Goal: Information Seeking & Learning: Learn about a topic

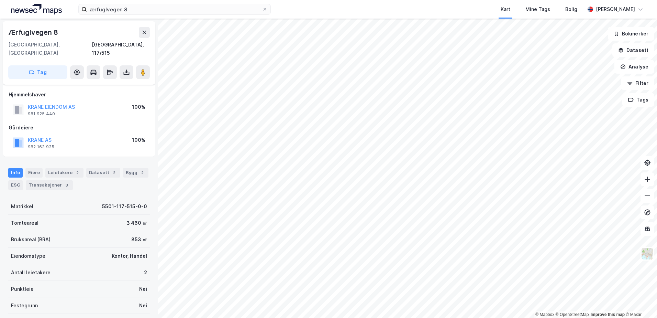
scroll to position [32, 0]
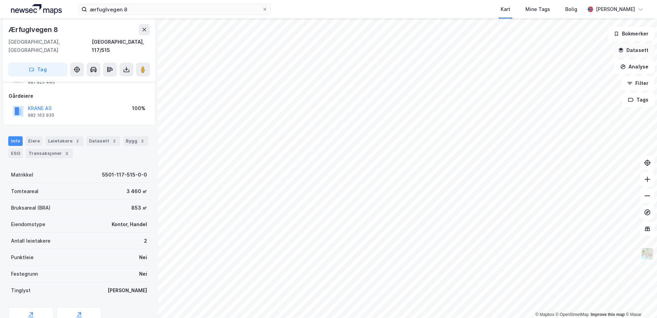
click at [635, 48] on button "Datasett" at bounding box center [634, 50] width 42 height 14
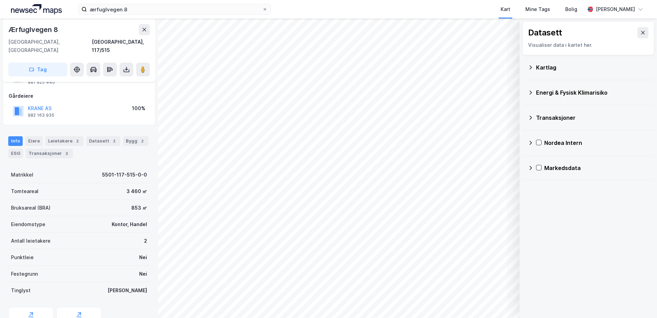
click at [544, 68] on div "Kartlag" at bounding box center [592, 67] width 113 height 8
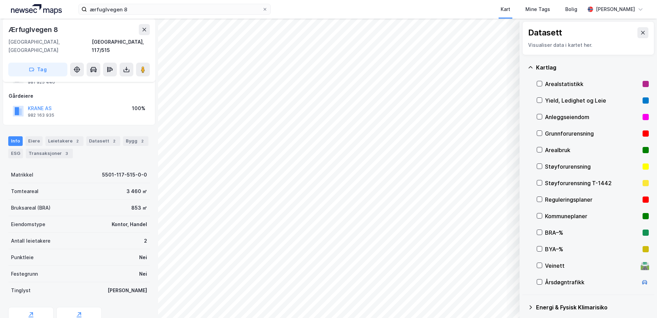
click at [564, 132] on div "Grunnforurensning" at bounding box center [592, 133] width 95 height 8
click at [554, 133] on div "Grunnforurensning" at bounding box center [592, 133] width 95 height 8
click at [531, 65] on icon at bounding box center [531, 68] width 6 height 6
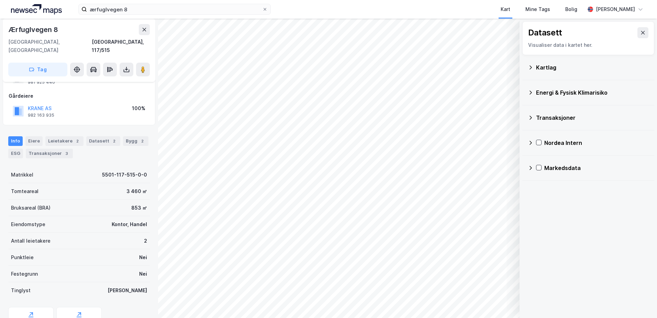
click at [538, 93] on div "Energi & Fysisk Klimarisiko" at bounding box center [592, 92] width 113 height 8
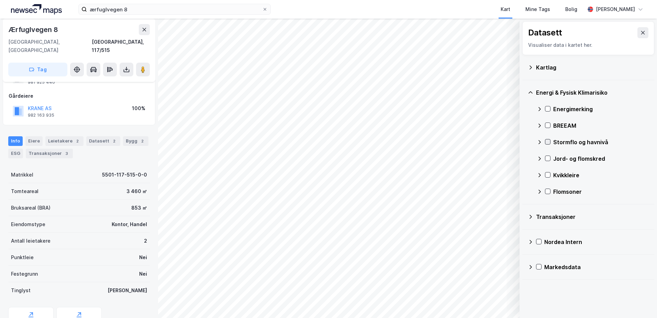
click at [546, 140] on icon at bounding box center [548, 141] width 5 height 5
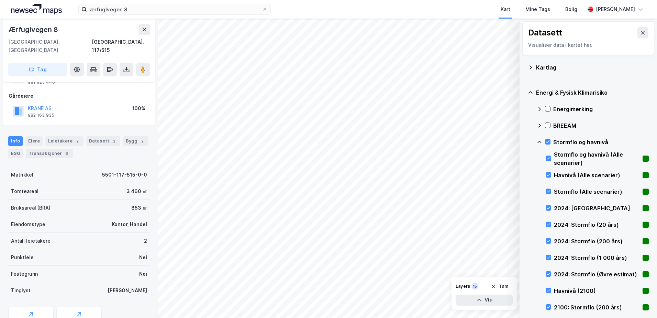
click at [548, 139] on div "Stormflo og havnivå" at bounding box center [593, 142] width 112 height 17
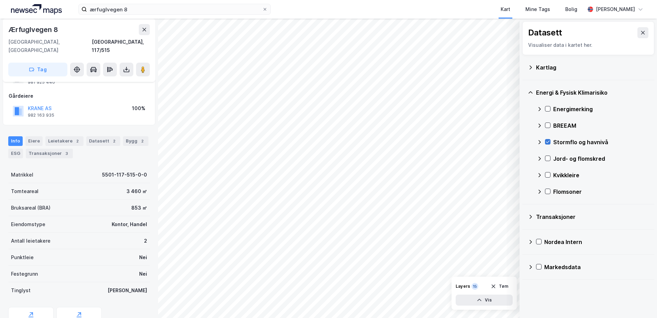
click at [547, 140] on icon at bounding box center [548, 141] width 5 height 5
click at [539, 140] on icon at bounding box center [540, 142] width 6 height 6
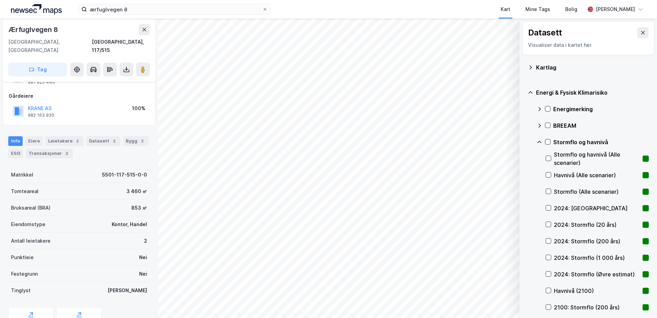
click at [540, 142] on icon at bounding box center [540, 142] width 4 height 2
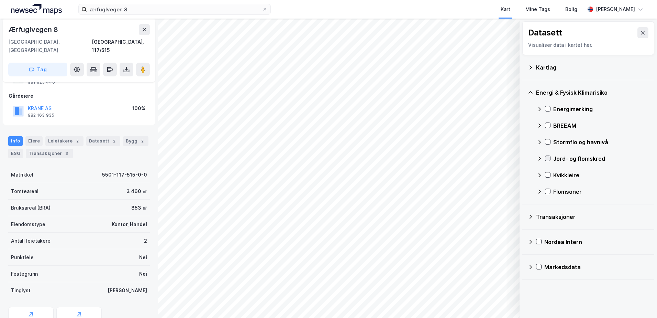
click at [549, 156] on icon at bounding box center [548, 158] width 5 height 5
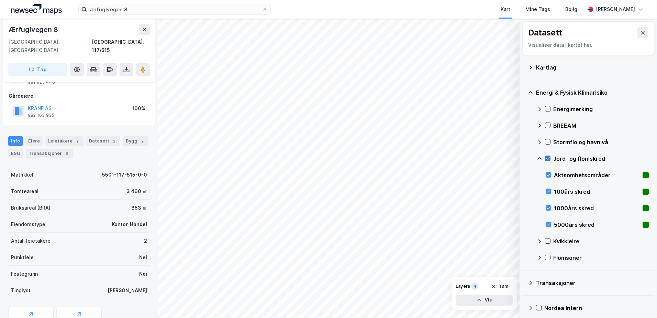
click at [549, 156] on icon at bounding box center [548, 158] width 5 height 5
click at [547, 143] on icon at bounding box center [548, 141] width 5 height 5
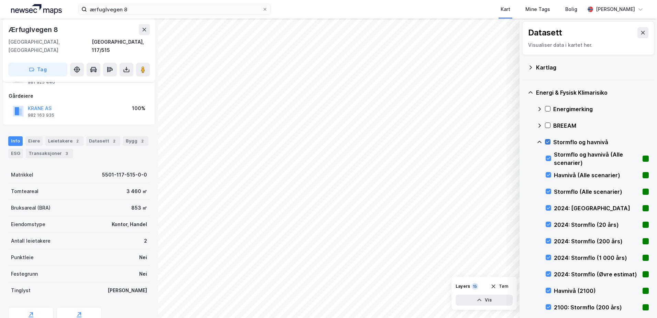
click at [547, 143] on icon at bounding box center [548, 141] width 5 height 5
click at [539, 144] on icon at bounding box center [540, 142] width 6 height 6
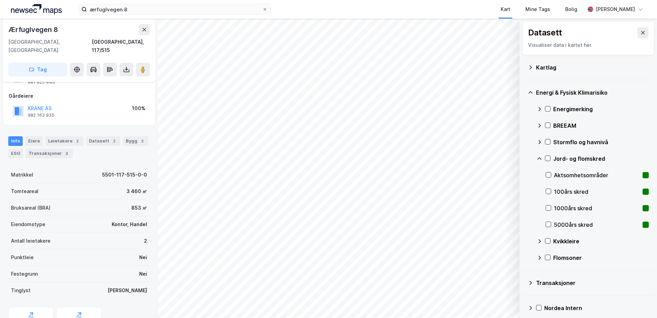
click at [540, 158] on icon at bounding box center [540, 159] width 6 height 6
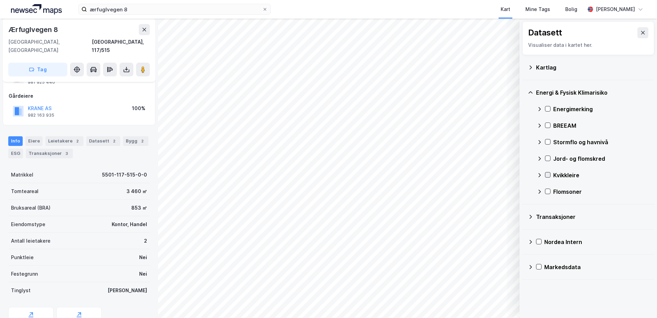
click at [550, 174] on icon at bounding box center [548, 174] width 5 height 5
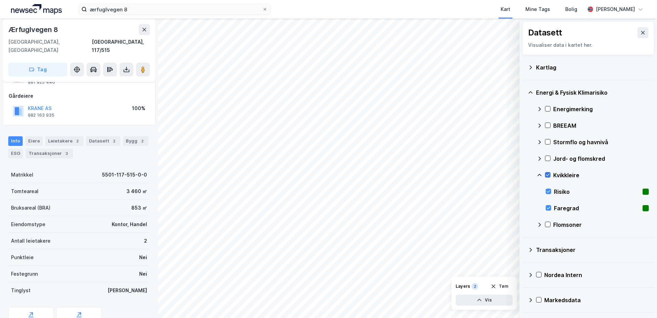
click at [550, 174] on icon at bounding box center [548, 174] width 5 height 5
click at [539, 175] on icon at bounding box center [540, 175] width 6 height 6
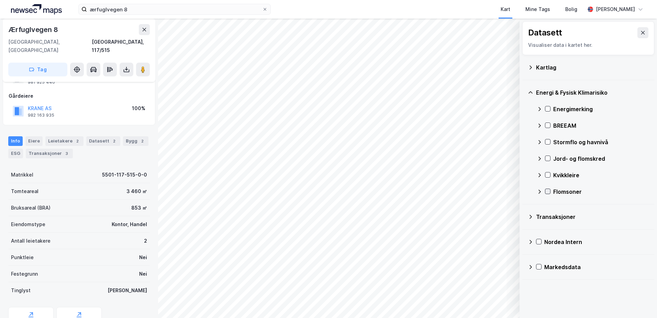
click at [548, 190] on icon at bounding box center [548, 191] width 5 height 5
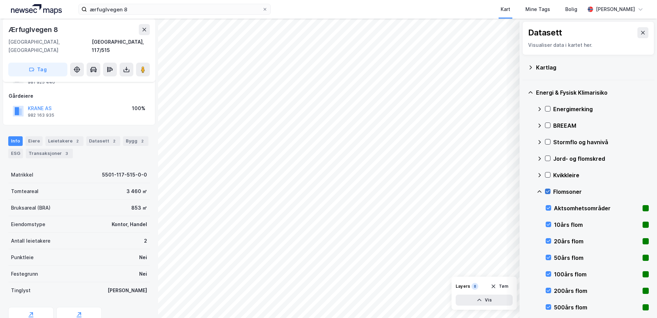
click at [549, 191] on icon at bounding box center [548, 191] width 4 height 2
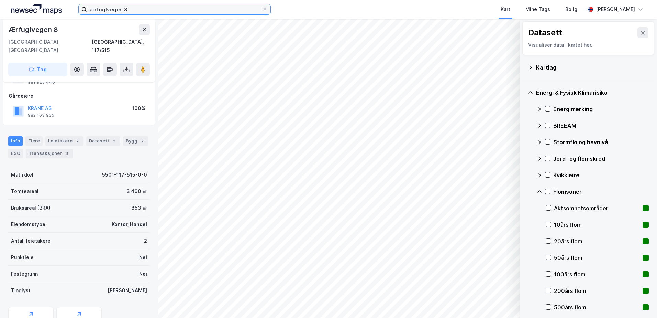
click at [134, 9] on input "ærfuglvegen 8" at bounding box center [174, 9] width 175 height 10
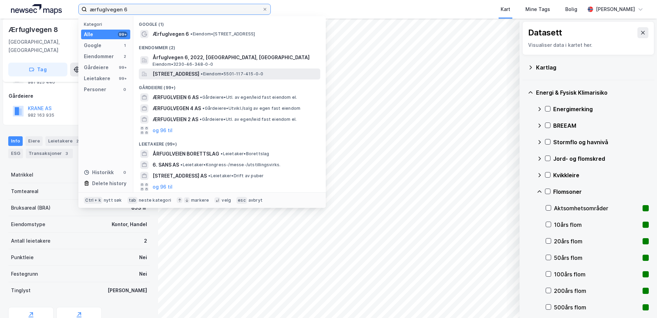
type input "ærfuglvegen 6"
click at [179, 73] on span "[STREET_ADDRESS]" at bounding box center [176, 74] width 47 height 8
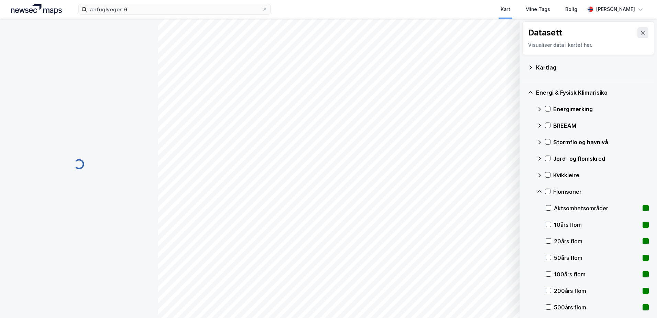
scroll to position [32, 0]
